Goal: Find specific page/section: Find specific page/section

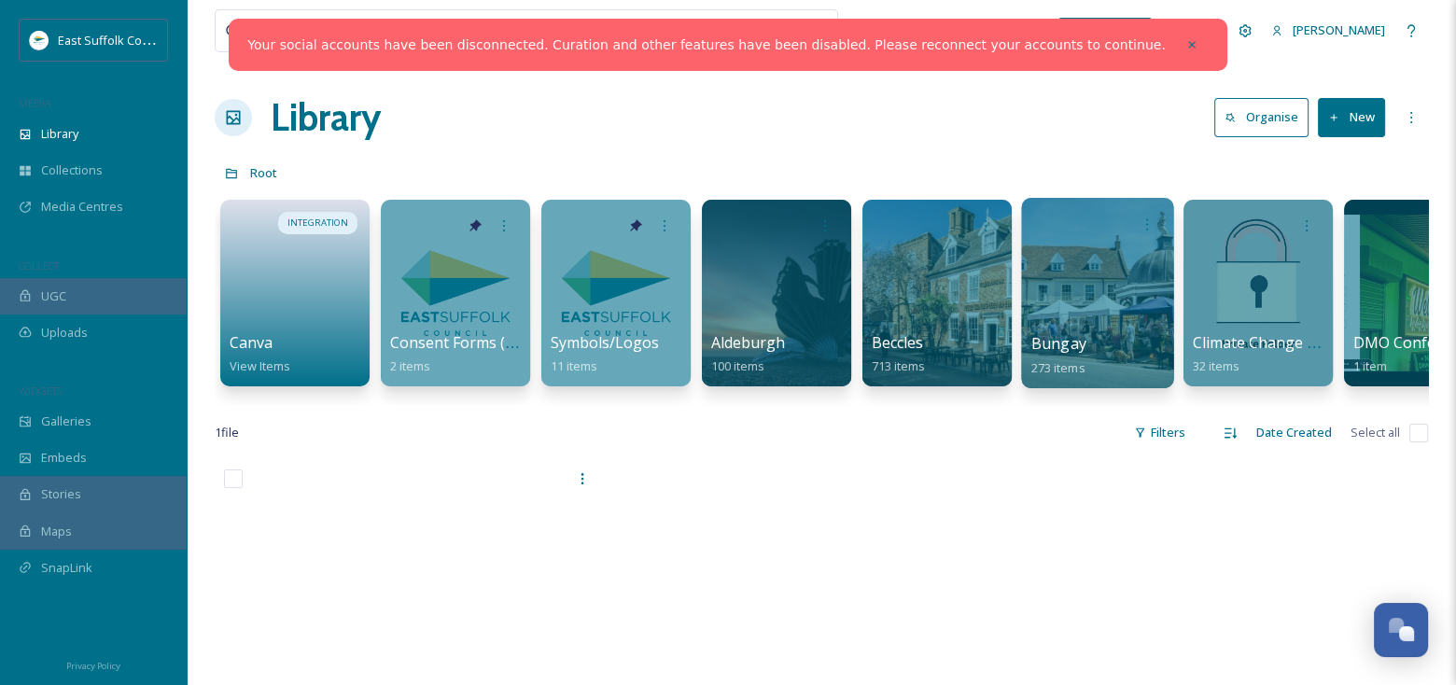
click at [1094, 310] on div at bounding box center [1097, 293] width 152 height 190
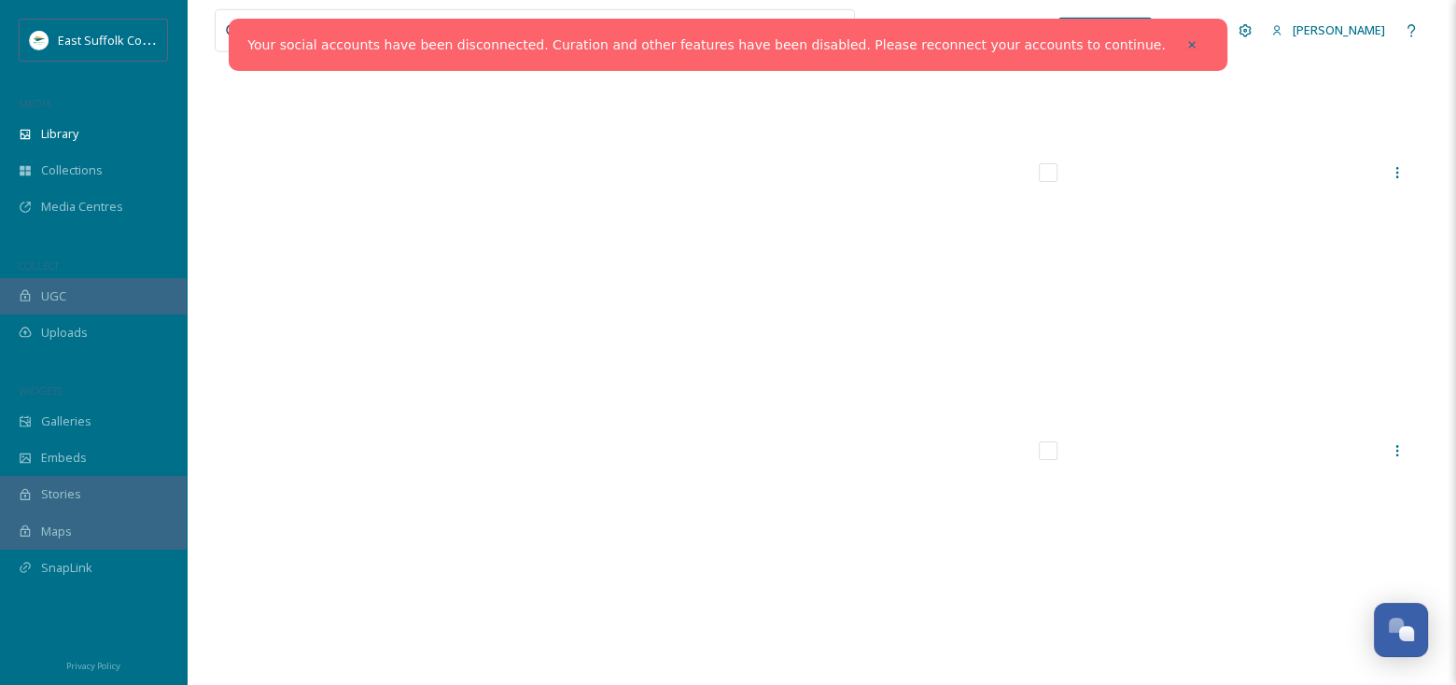
scroll to position [27836, 0]
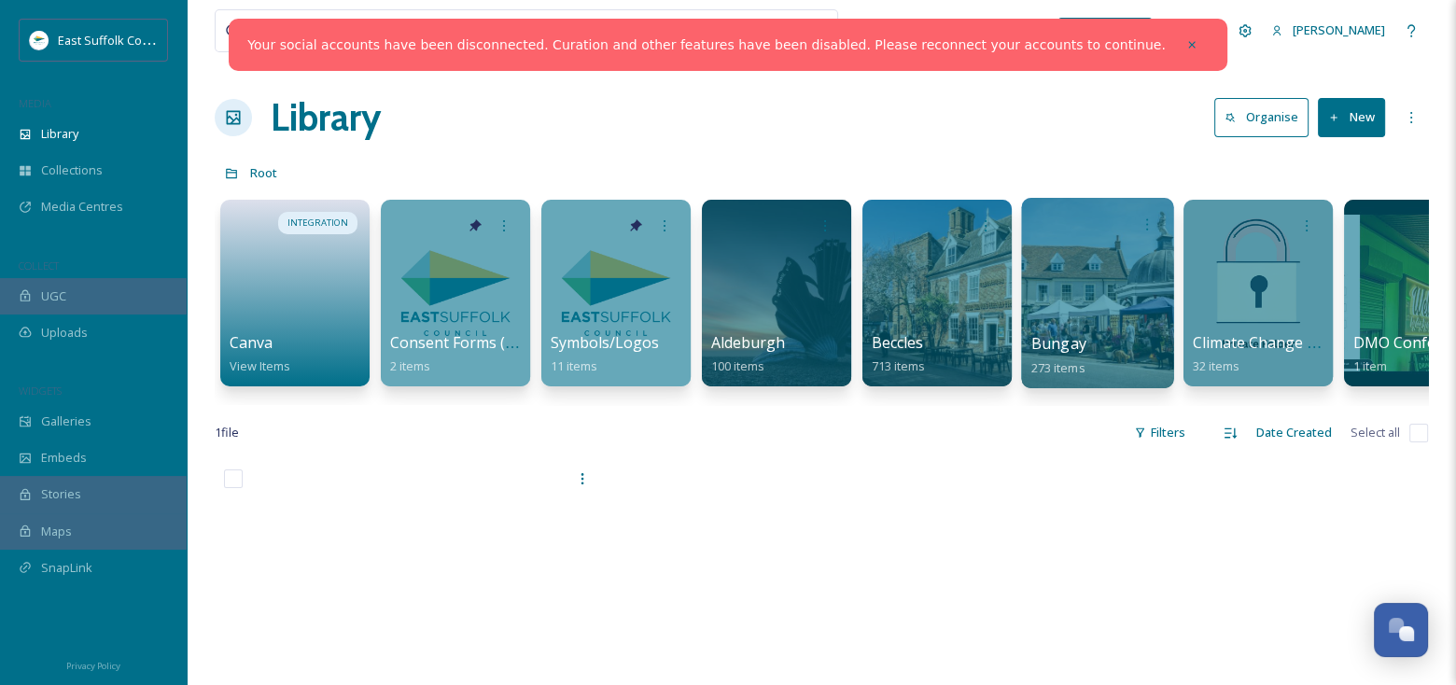
click at [1086, 297] on div at bounding box center [1097, 293] width 152 height 190
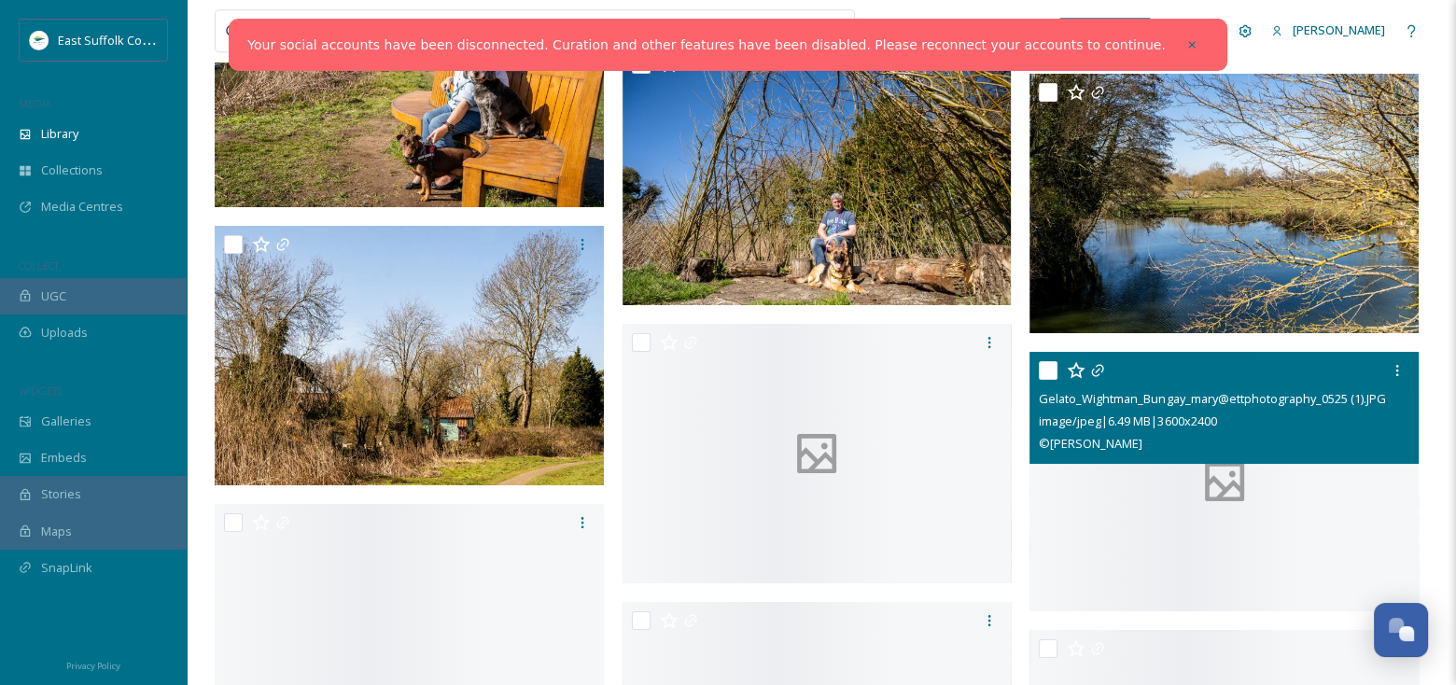
scroll to position [24736, 0]
